Goal: Information Seeking & Learning: Find specific fact

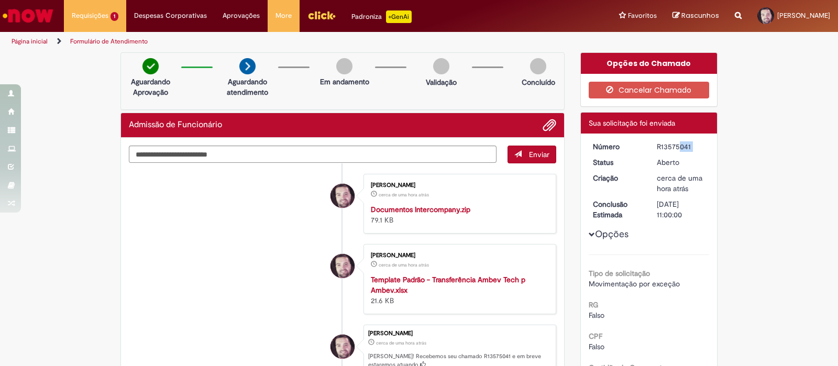
click at [40, 11] on img "Ir para a Homepage" at bounding box center [28, 15] width 54 height 21
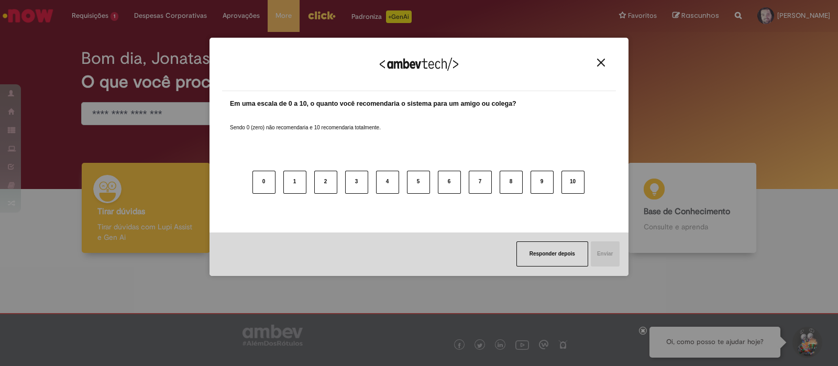
click at [598, 63] on img "Close" at bounding box center [601, 63] width 8 height 8
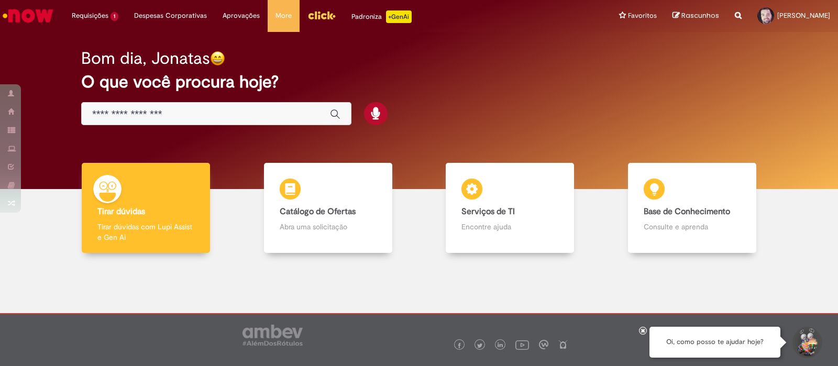
click at [205, 108] on input "Basta digitar aqui" at bounding box center [205, 114] width 227 height 12
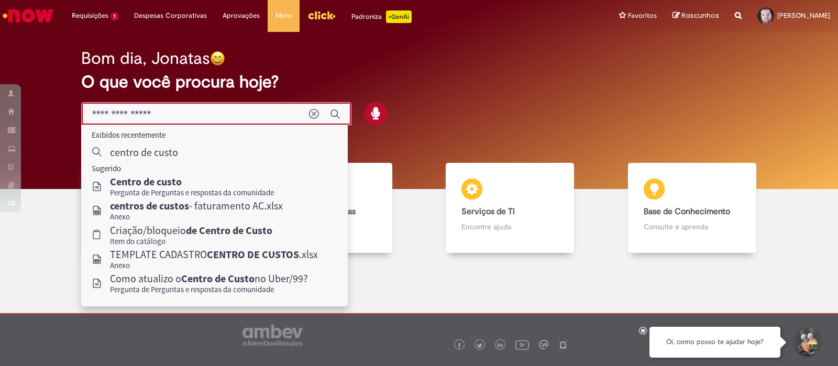
type input "**********"
